Goal: Transaction & Acquisition: Purchase product/service

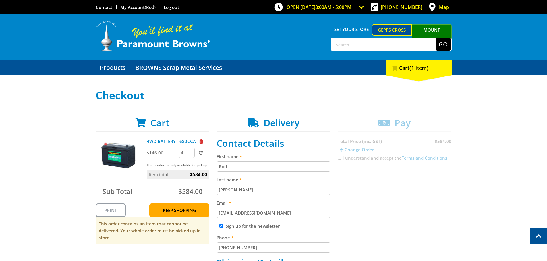
scroll to position [201, 0]
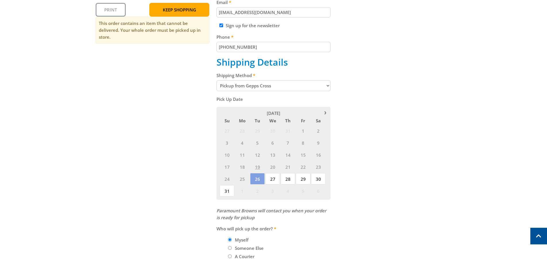
click at [221, 24] on input "Sign up for the newsletter" at bounding box center [221, 26] width 4 height 4
checkbox input "false"
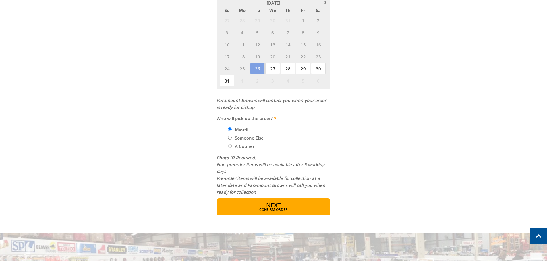
scroll to position [344, 0]
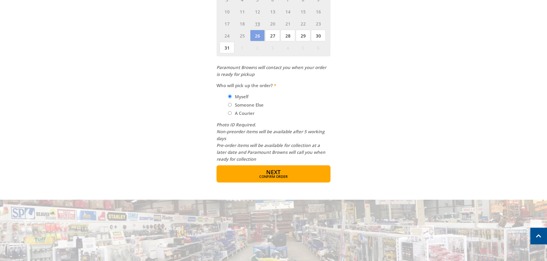
click at [229, 114] on input "A Courier" at bounding box center [230, 113] width 4 height 4
radio input "true"
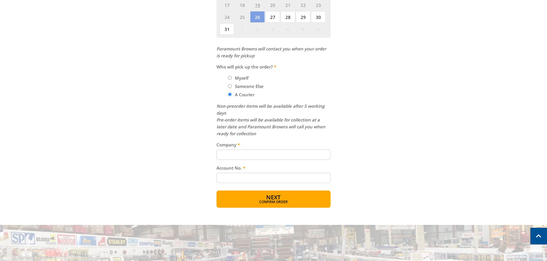
scroll to position [373, 0]
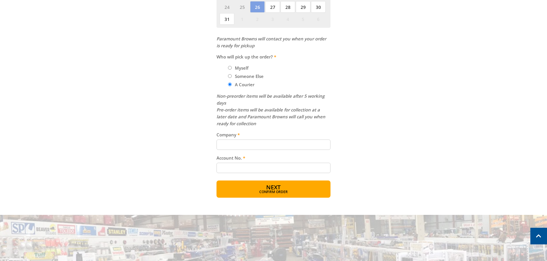
click at [226, 145] on input "Company" at bounding box center [273, 145] width 114 height 10
type input "McArdle Freight, (08) 8280 5033"
click at [235, 164] on input "Account No." at bounding box center [273, 168] width 114 height 10
type input "Nutwod Downs Station"
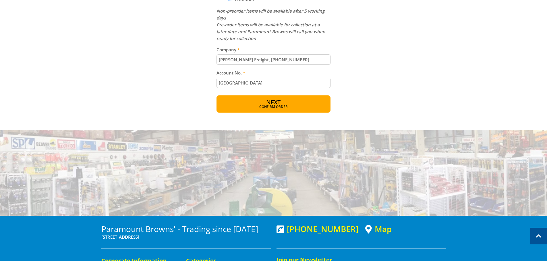
scroll to position [459, 0]
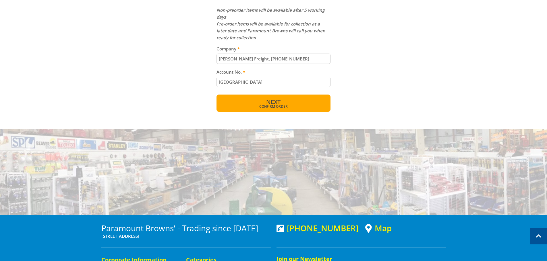
click at [273, 103] on span "Next" at bounding box center [273, 102] width 14 height 8
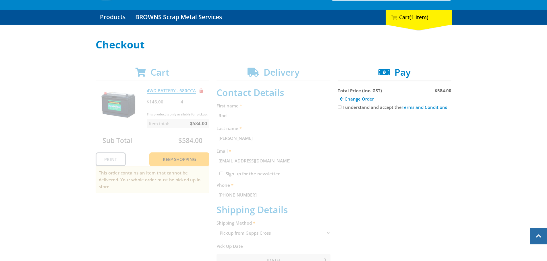
scroll to position [32, 0]
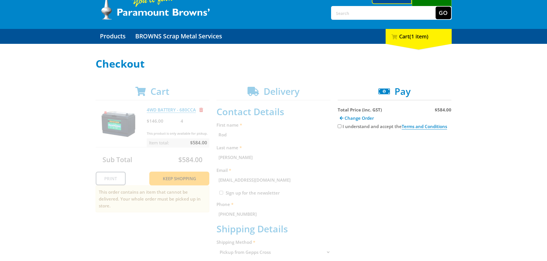
click at [339, 127] on input "I understand and accept the Terms and Conditions" at bounding box center [339, 127] width 4 height 4
checkbox input "true"
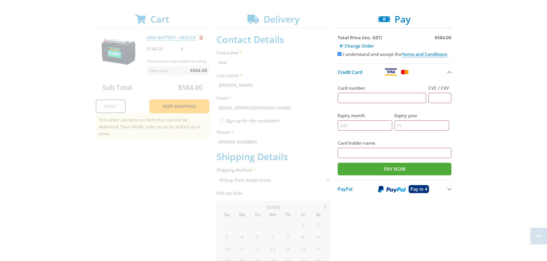
scroll to position [118, 0]
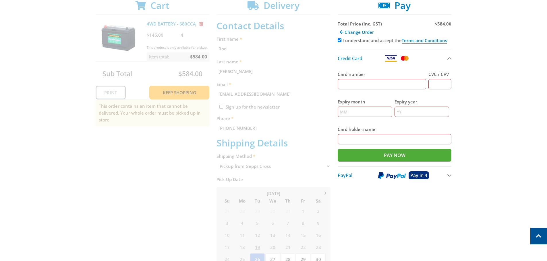
click at [394, 174] on img at bounding box center [392, 175] width 28 height 7
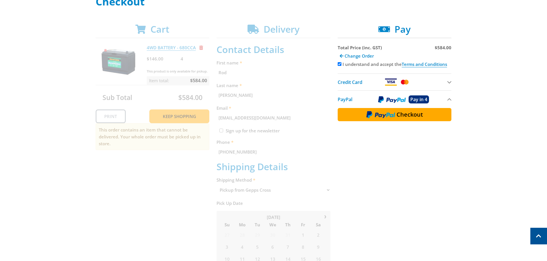
scroll to position [89, 0]
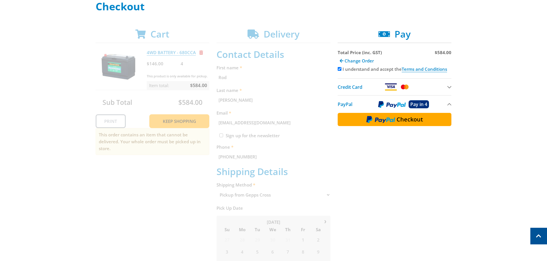
click at [387, 120] on img at bounding box center [380, 119] width 29 height 7
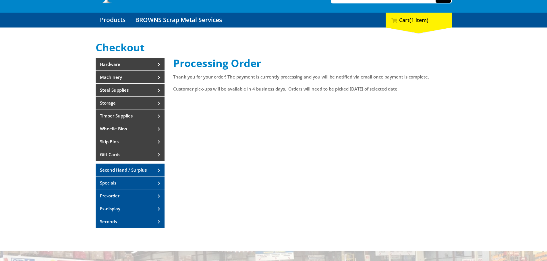
scroll to position [57, 0]
